Goal: Task Accomplishment & Management: Manage account settings

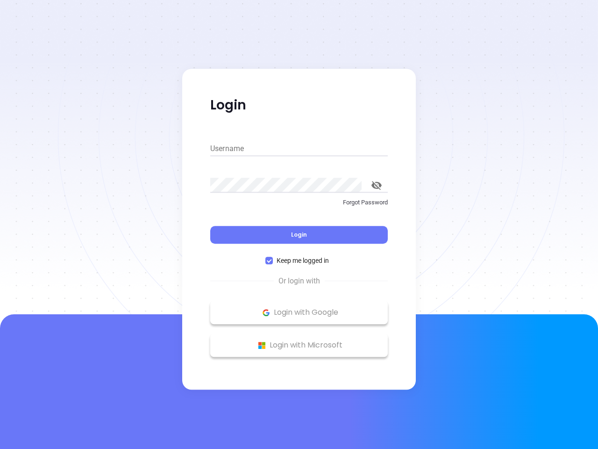
click at [299, 224] on div "Login" at bounding box center [299, 229] width 178 height 29
click at [299, 149] on input "Username" at bounding box center [299, 148] width 178 height 15
click at [377, 185] on icon "toggle password visibility" at bounding box center [377, 185] width 10 height 9
click at [299, 235] on span "Login" at bounding box center [299, 235] width 16 height 8
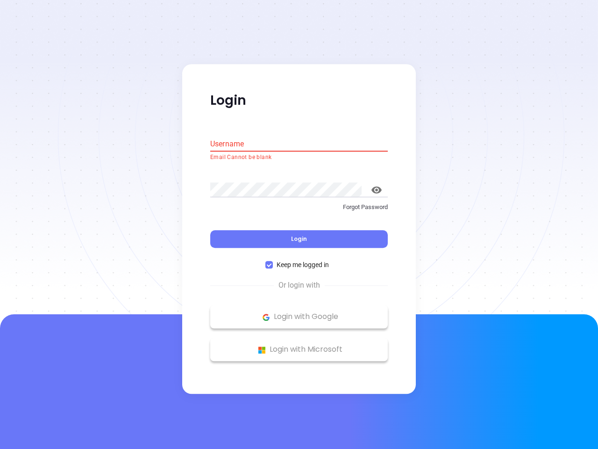
click at [299, 260] on span "Keep me logged in" at bounding box center [303, 265] width 60 height 10
click at [273, 261] on input "Keep me logged in" at bounding box center [269, 264] width 7 height 7
checkbox input "false"
click at [299, 312] on p "Login with Google" at bounding box center [299, 317] width 168 height 14
click at [299, 345] on p "Login with Microsoft" at bounding box center [299, 350] width 168 height 14
